Goal: Find specific page/section: Find specific page/section

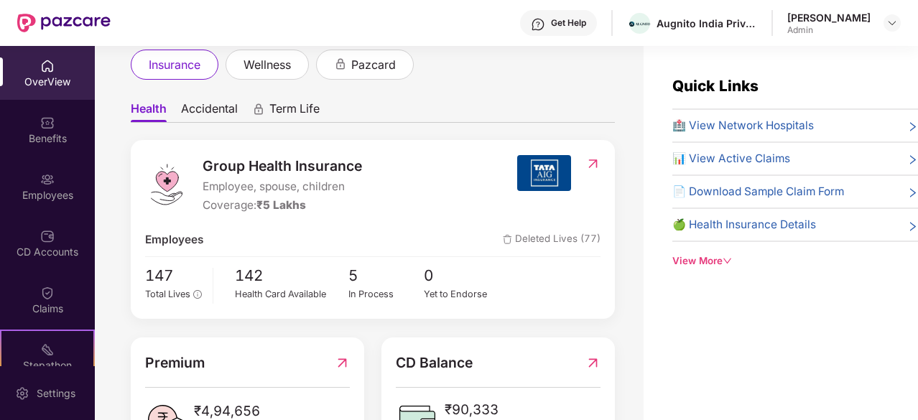
scroll to position [96, 0]
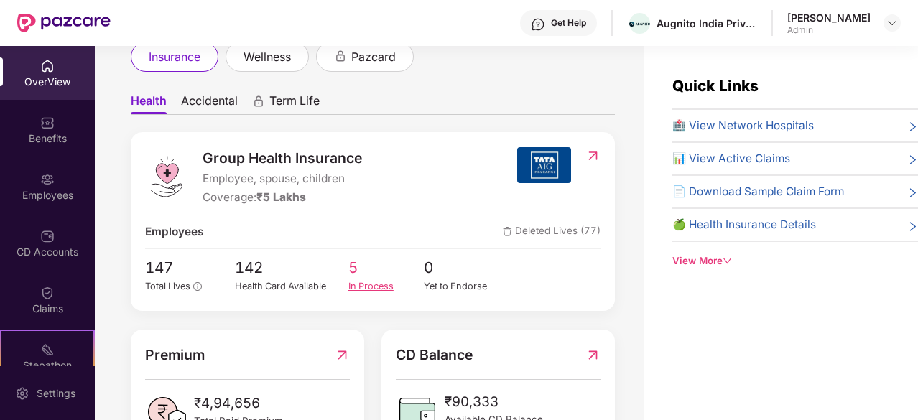
click at [374, 277] on span "5" at bounding box center [386, 268] width 76 height 24
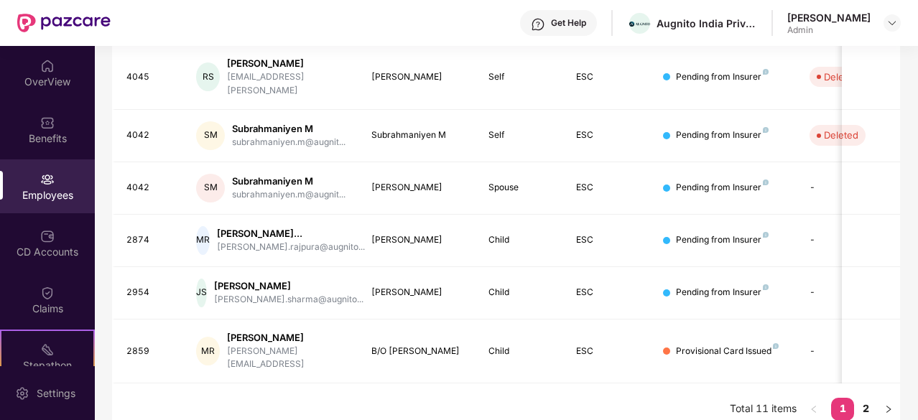
scroll to position [471, 0]
click at [871, 398] on link "2" at bounding box center [865, 409] width 23 height 22
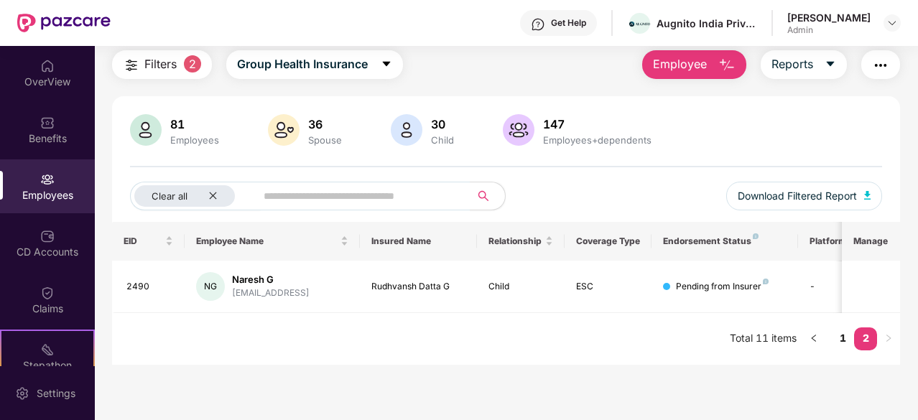
scroll to position [46, 0]
click at [818, 338] on icon "left" at bounding box center [813, 338] width 9 height 9
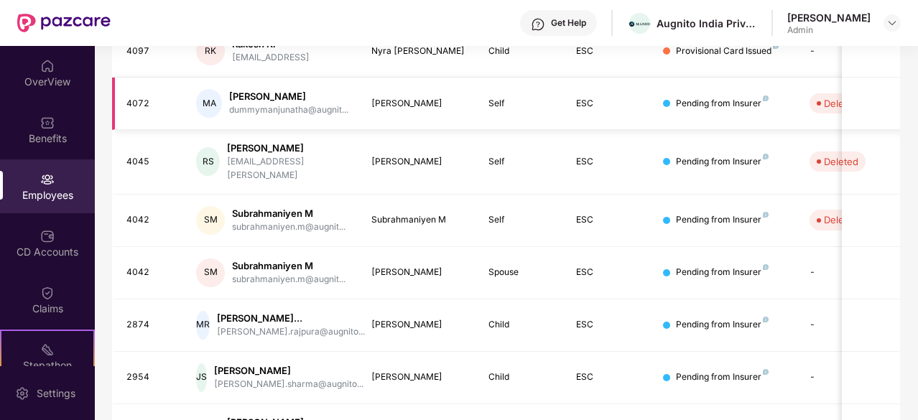
scroll to position [0, 0]
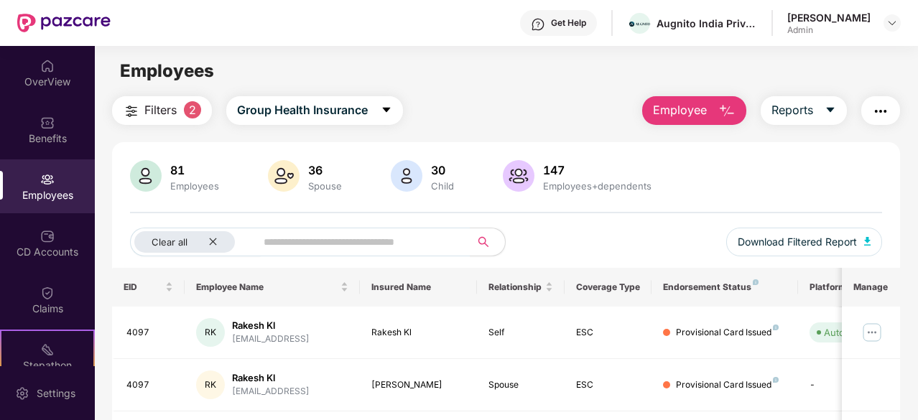
click at [67, 179] on div "Employees" at bounding box center [47, 186] width 95 height 54
click at [217, 242] on icon "close" at bounding box center [212, 241] width 9 height 9
click at [329, 254] on span at bounding box center [336, 242] width 267 height 29
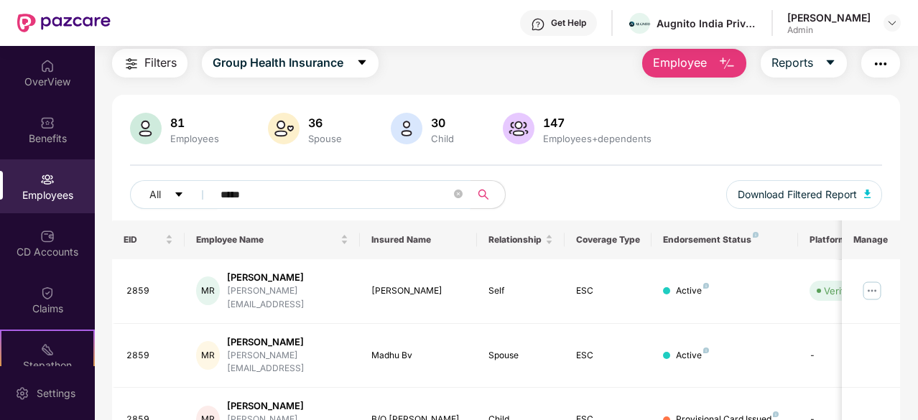
scroll to position [93, 0]
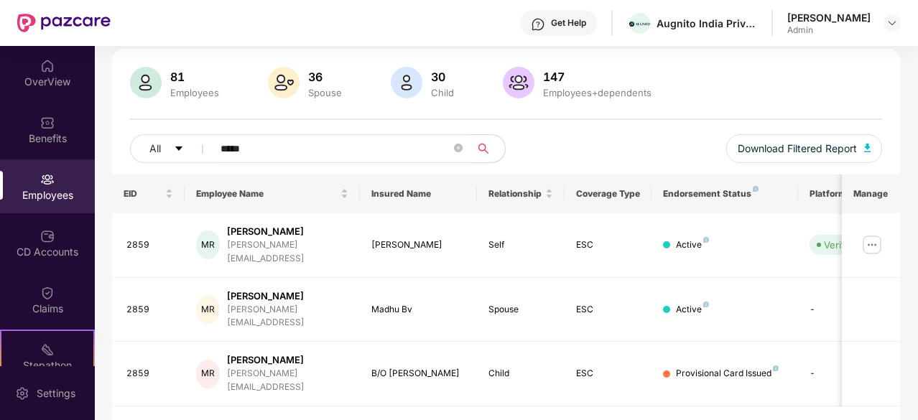
drag, startPoint x: 284, startPoint y: 139, endPoint x: 214, endPoint y: 140, distance: 70.4
click at [215, 147] on span "*****" at bounding box center [336, 148] width 267 height 29
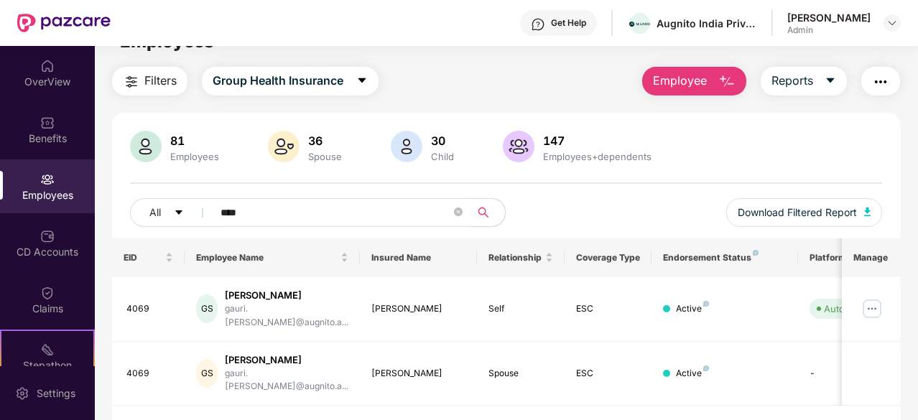
scroll to position [46, 0]
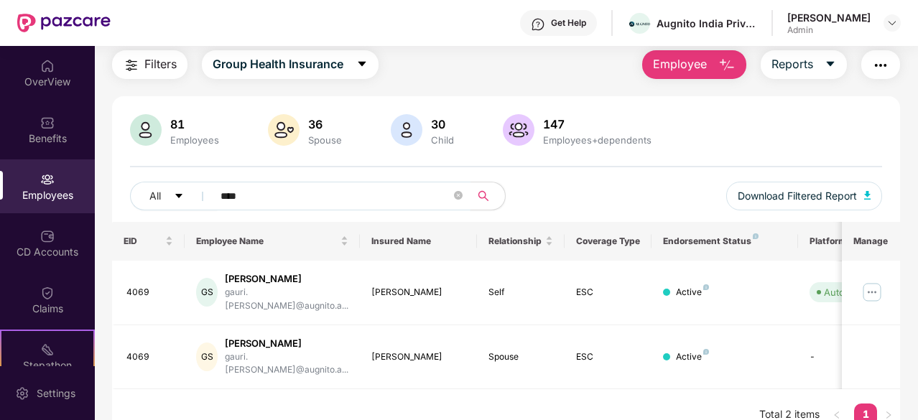
drag, startPoint x: 230, startPoint y: 201, endPoint x: 217, endPoint y: 202, distance: 12.9
click at [217, 202] on span "****" at bounding box center [336, 196] width 267 height 29
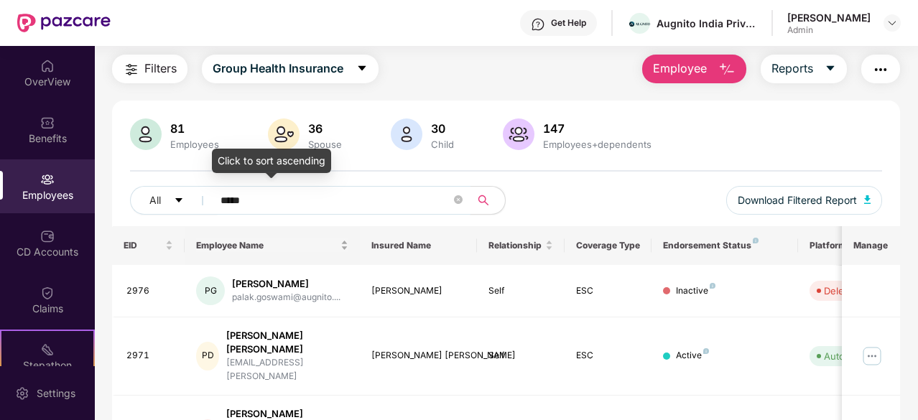
scroll to position [0, 0]
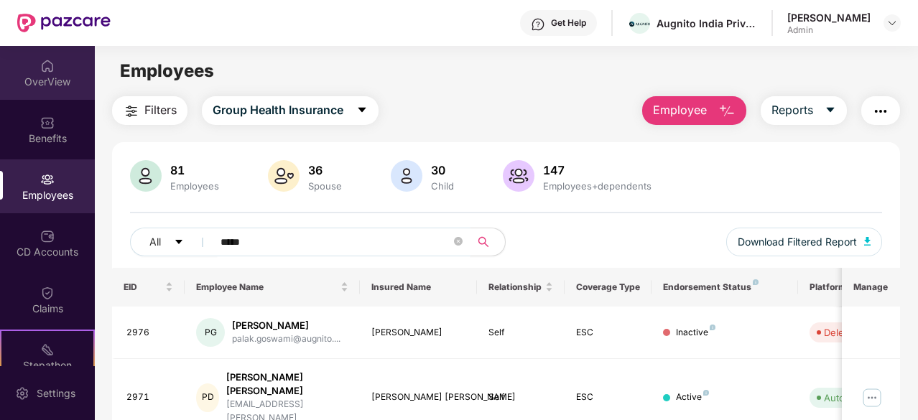
type input "*****"
click at [15, 60] on div "OverView" at bounding box center [47, 73] width 95 height 54
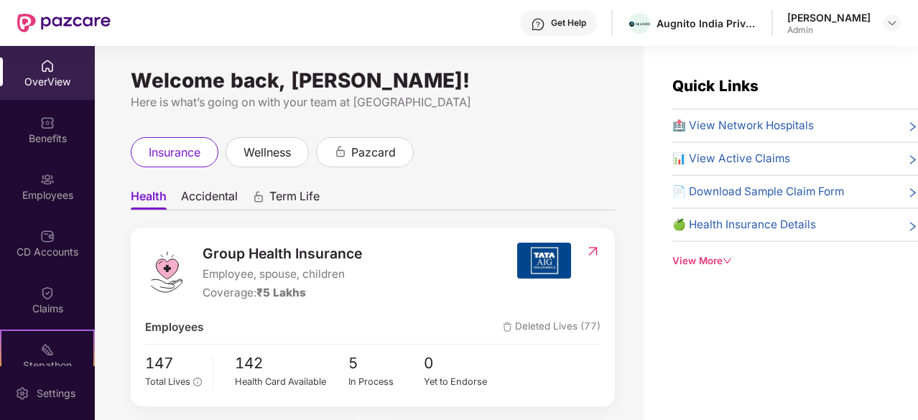
click at [725, 259] on icon "down" at bounding box center [727, 262] width 8 height 6
